Goal: Transaction & Acquisition: Subscribe to service/newsletter

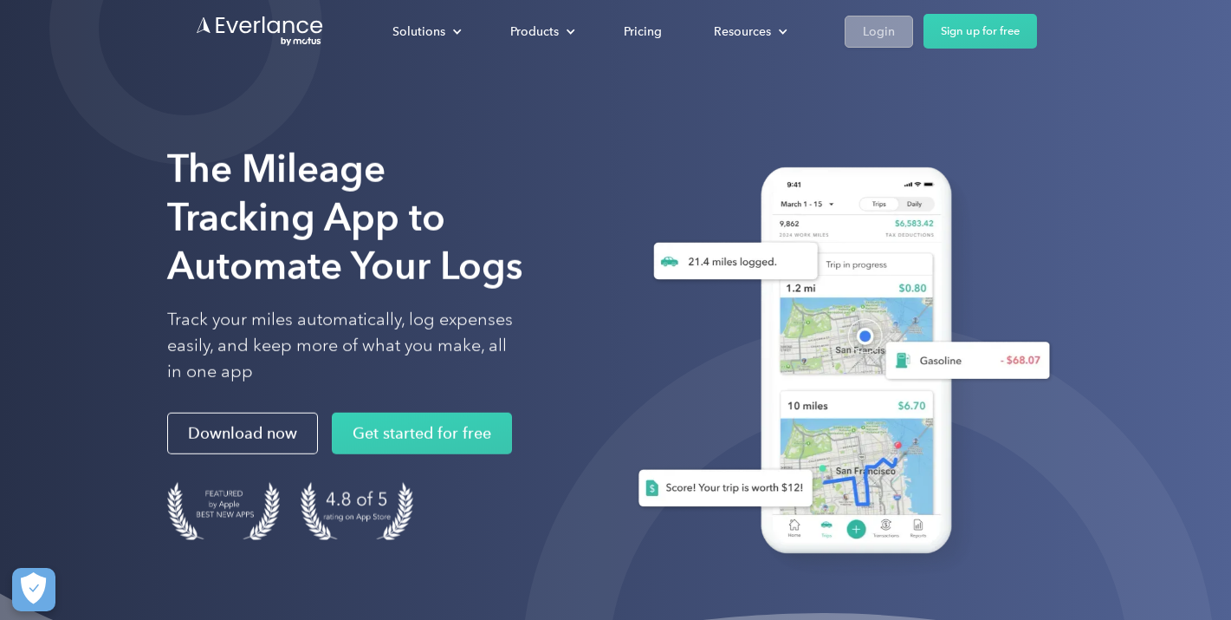
click at [895, 46] on link "Login" at bounding box center [879, 32] width 68 height 32
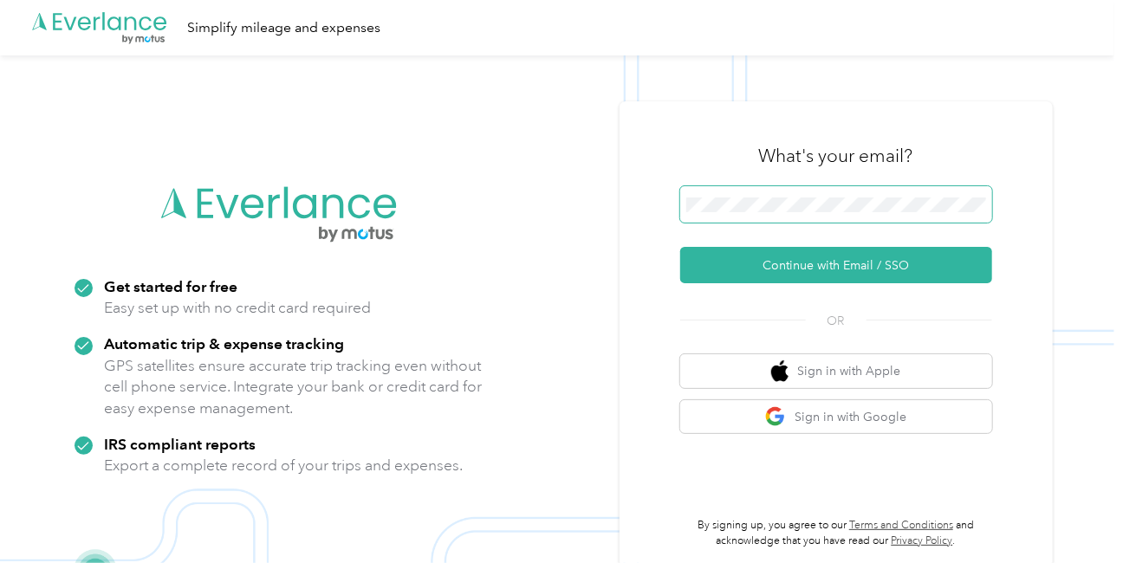
click at [680, 247] on button "Continue with Email / SSO" at bounding box center [836, 265] width 312 height 36
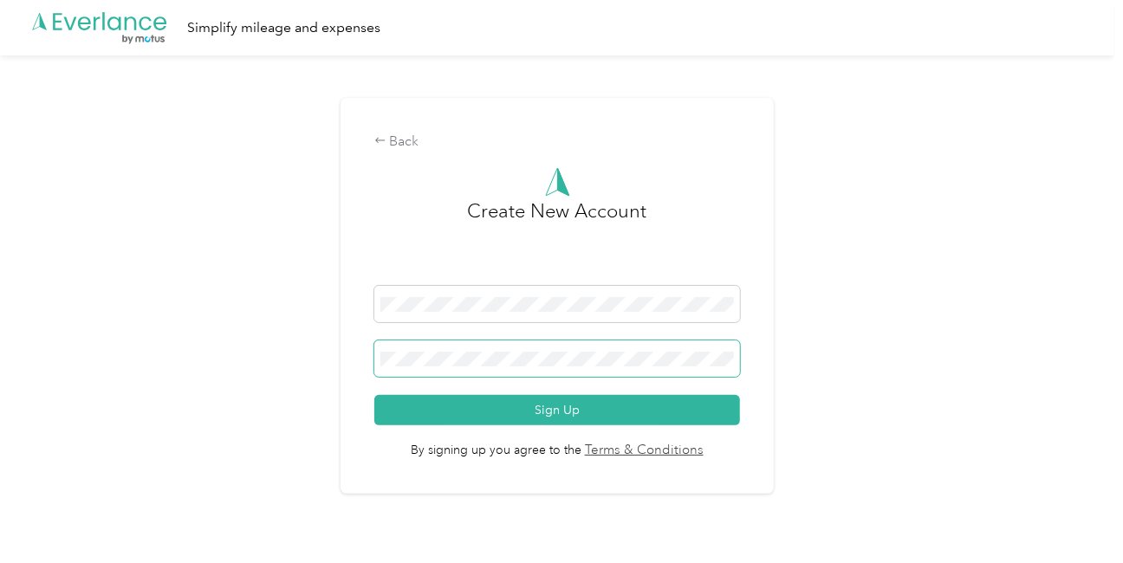
click at [374, 395] on button "Sign Up" at bounding box center [557, 410] width 366 height 30
